Goal: Task Accomplishment & Management: Manage account settings

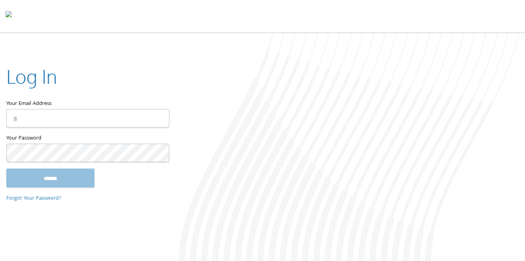
click at [94, 120] on input "Your Email Address" at bounding box center [87, 118] width 163 height 18
type input "**********"
click at [6, 169] on input "******" at bounding box center [50, 178] width 88 height 19
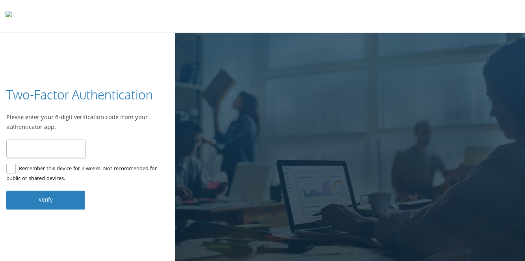
type input "******"
